Goal: Information Seeking & Learning: Check status

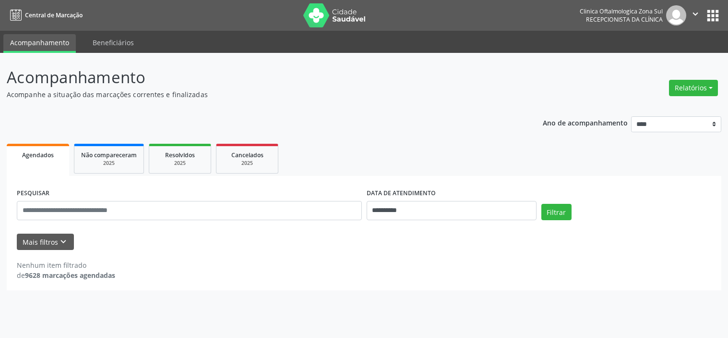
select select "*"
click at [53, 241] on button "Mais filtros keyboard_arrow_down" at bounding box center [45, 241] width 57 height 17
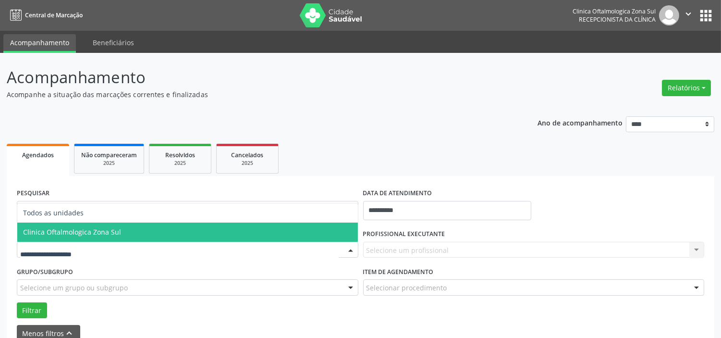
click at [89, 228] on span "Clinica Oftalmologica Zona Sul" at bounding box center [72, 231] width 98 height 9
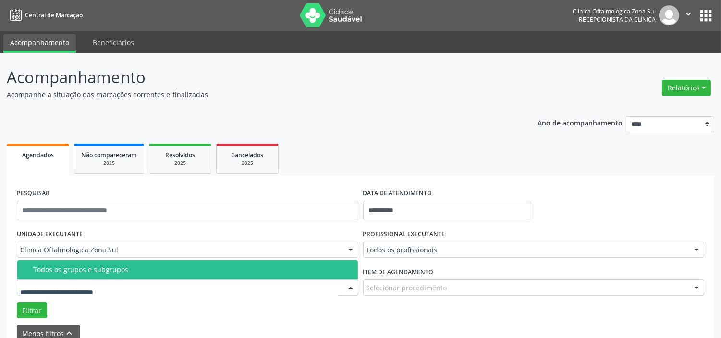
click at [104, 275] on span "Todos os grupos e subgrupos" at bounding box center [187, 269] width 340 height 19
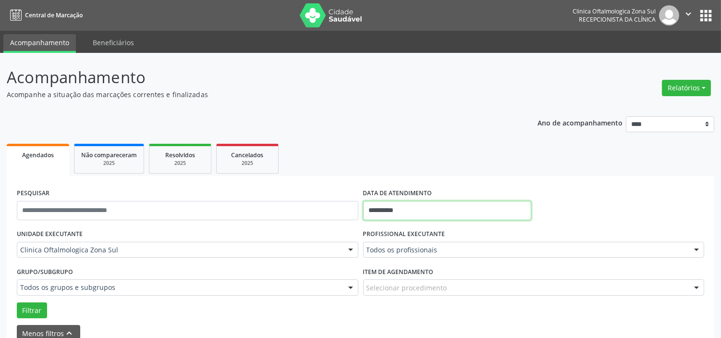
click at [412, 210] on input "**********" at bounding box center [447, 210] width 168 height 19
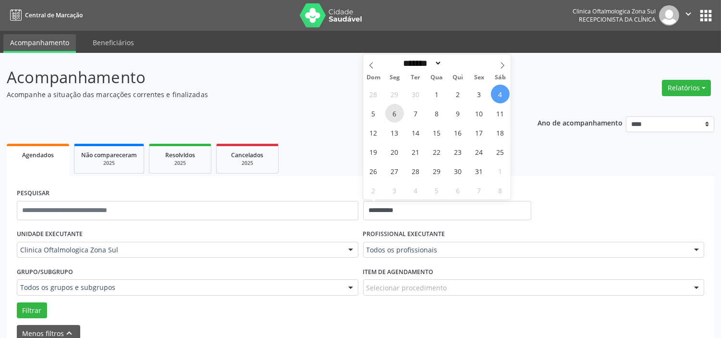
click at [393, 115] on span "6" at bounding box center [394, 113] width 19 height 19
type input "**********"
click at [503, 66] on icon at bounding box center [502, 65] width 7 height 7
select select "**"
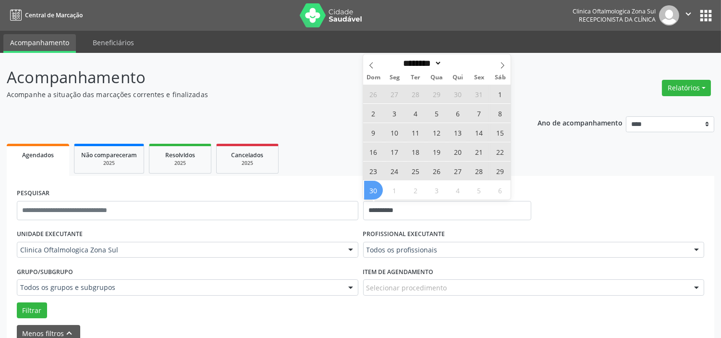
click at [373, 191] on span "30" at bounding box center [373, 190] width 19 height 19
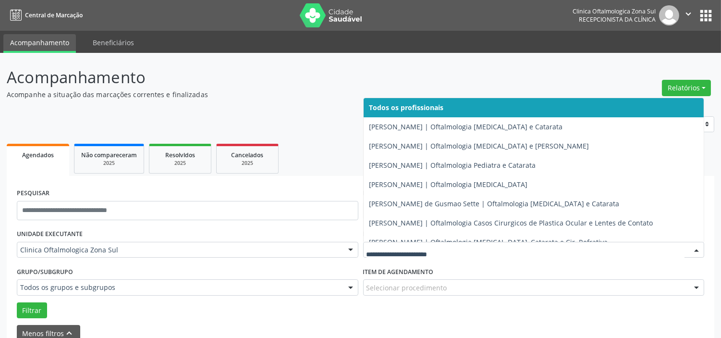
drag, startPoint x: 408, startPoint y: 245, endPoint x: 411, endPoint y: 234, distance: 11.4
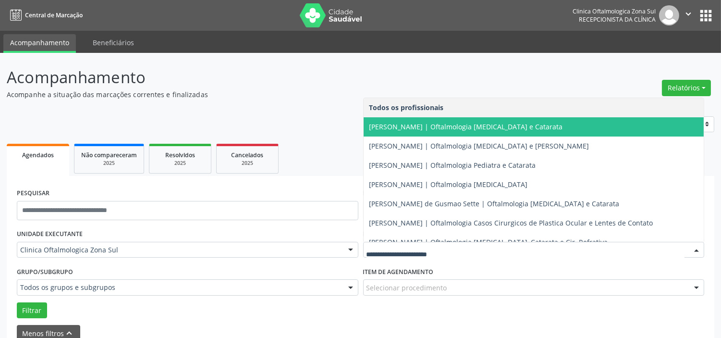
click at [425, 135] on span "[PERSON_NAME] | Oftalmologia [MEDICAL_DATA] e Catarata" at bounding box center [533, 126] width 340 height 19
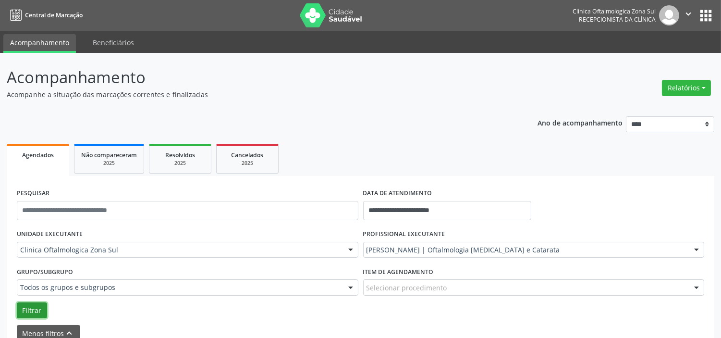
click at [44, 307] on button "Filtrar" at bounding box center [32, 310] width 30 height 16
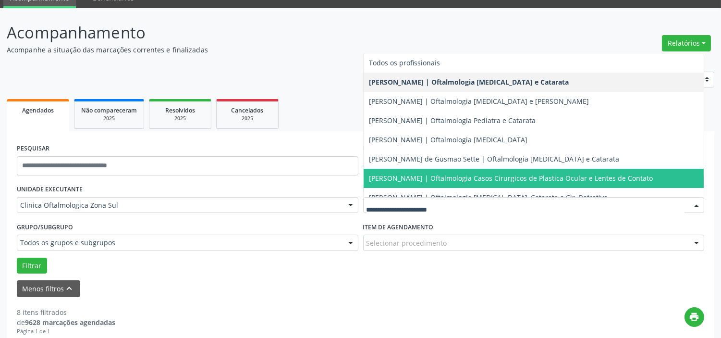
scroll to position [87, 0]
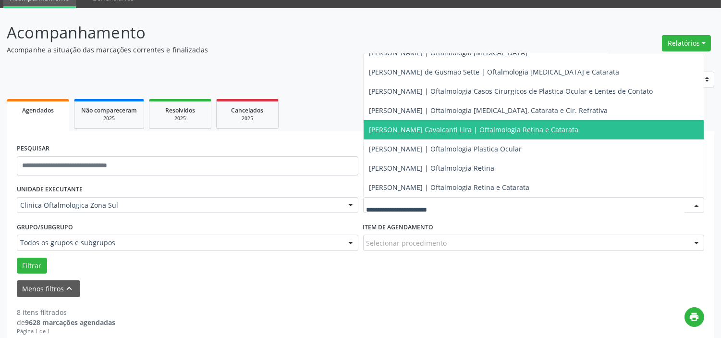
click at [418, 129] on span "[PERSON_NAME] Cavalcanti Lira | Oftalmologia Retina e Catarata" at bounding box center [473, 129] width 209 height 9
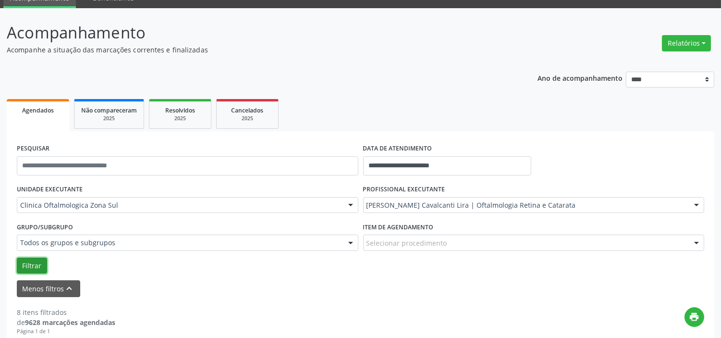
click at [35, 264] on button "Filtrar" at bounding box center [32, 265] width 30 height 16
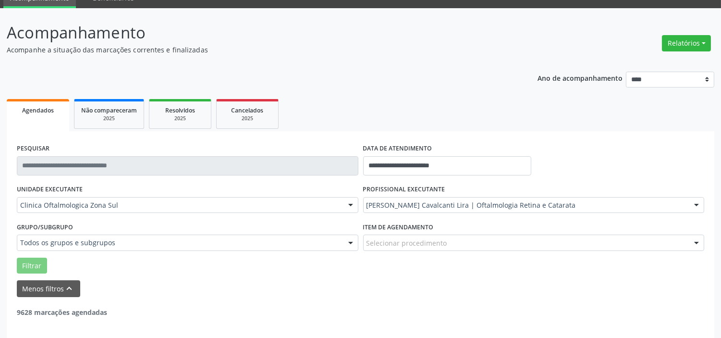
click at [515, 211] on div "[PERSON_NAME] Cavalcanti Lira | Oftalmologia Retina e Catarata" at bounding box center [533, 205] width 341 height 16
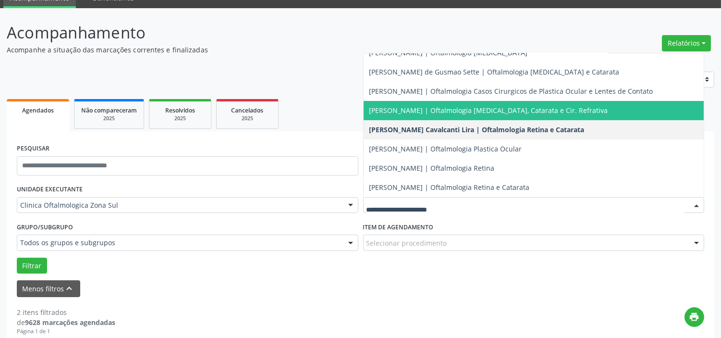
click at [439, 111] on span "[PERSON_NAME] | Oftalmologia [MEDICAL_DATA], Catarata e Cir. Refrativa" at bounding box center [488, 110] width 239 height 9
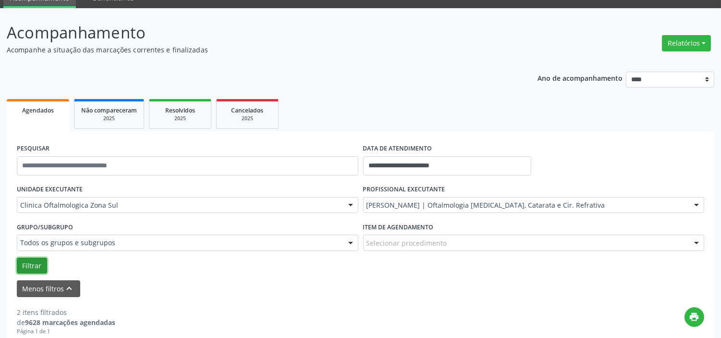
click at [31, 257] on button "Filtrar" at bounding box center [32, 265] width 30 height 16
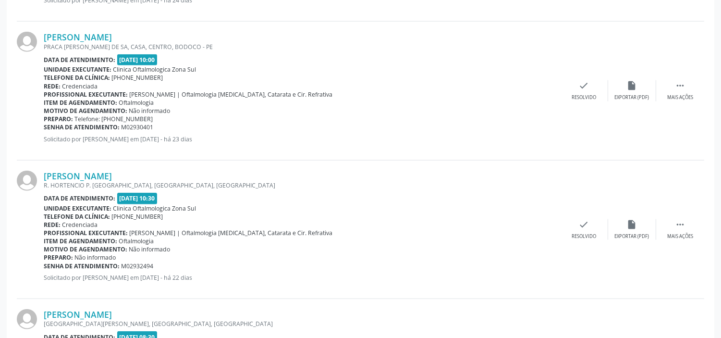
scroll to position [2162, 0]
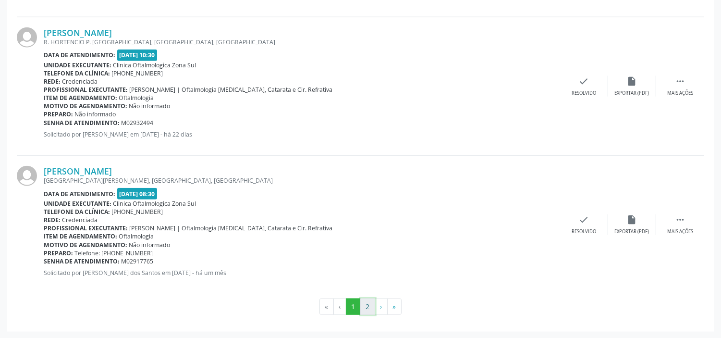
click at [366, 306] on button "2" at bounding box center [367, 306] width 15 height 16
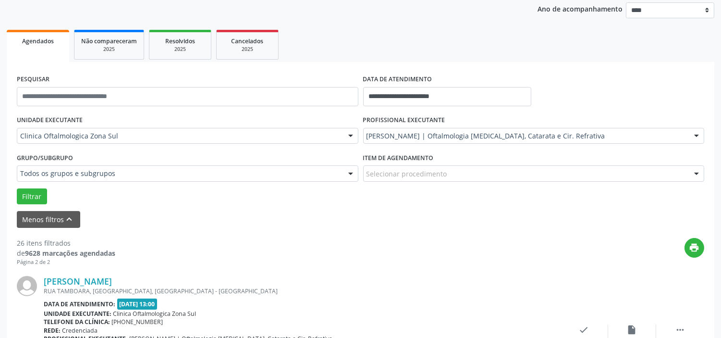
scroll to position [0, 0]
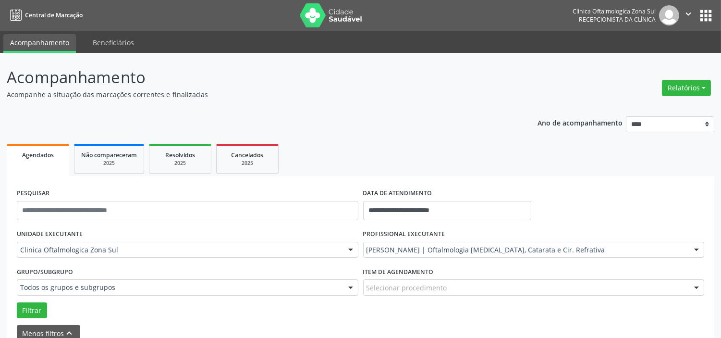
click at [684, 12] on icon "" at bounding box center [688, 14] width 11 height 11
click at [655, 56] on link "Sair" at bounding box center [663, 58] width 66 height 13
